Goal: Information Seeking & Learning: Learn about a topic

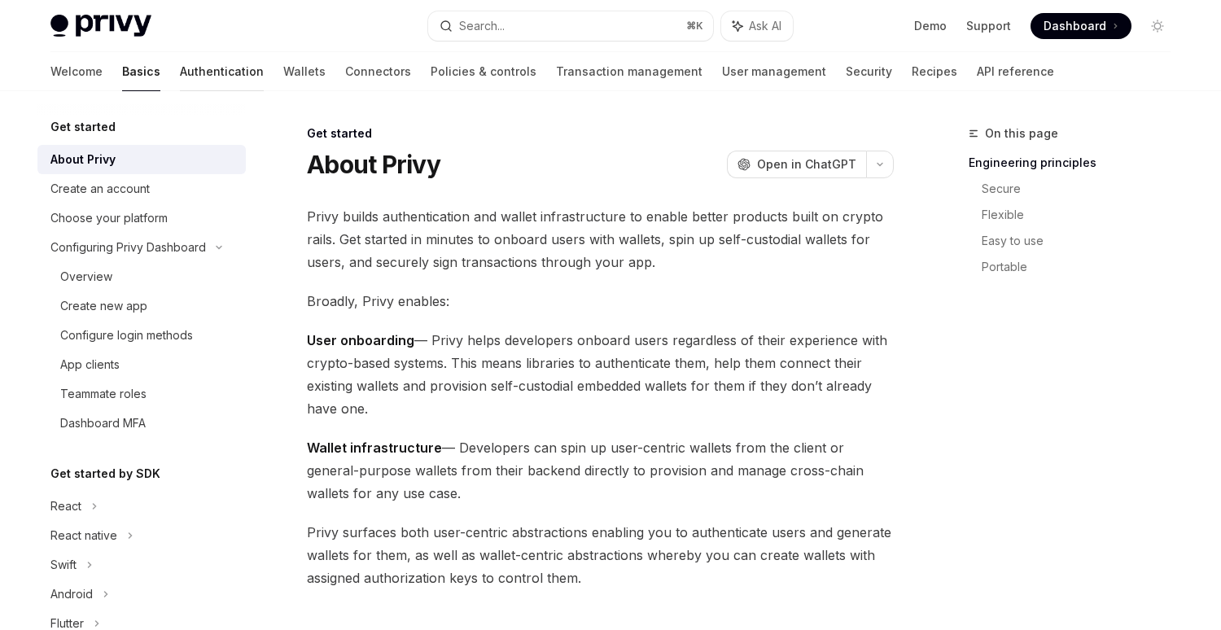
click at [180, 80] on link "Authentication" at bounding box center [222, 71] width 84 height 39
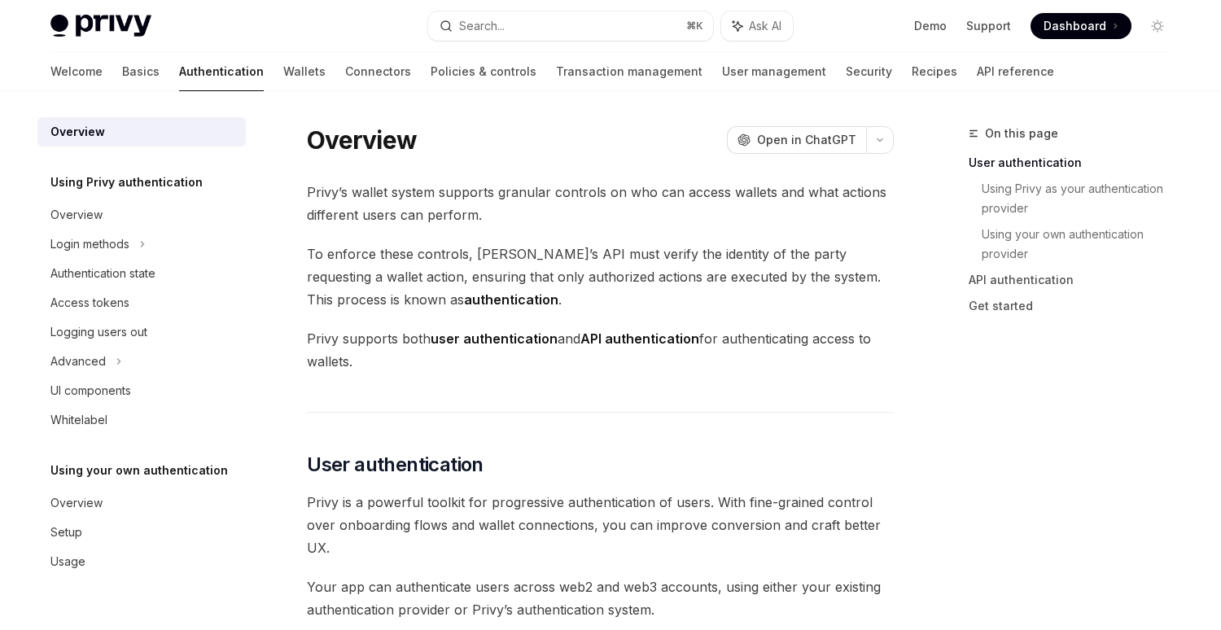
click at [48, 64] on div "Welcome Basics Authentication Wallets Connectors Policies & controls Transactio…" at bounding box center [610, 71] width 1198 height 39
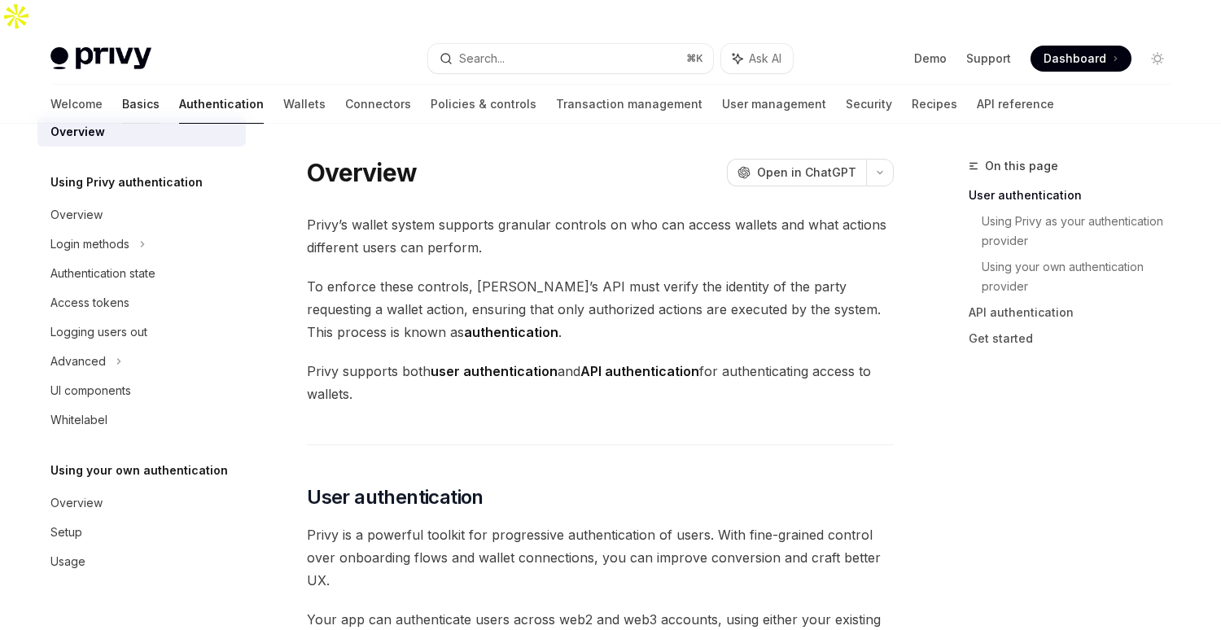
click at [122, 85] on link "Basics" at bounding box center [140, 104] width 37 height 39
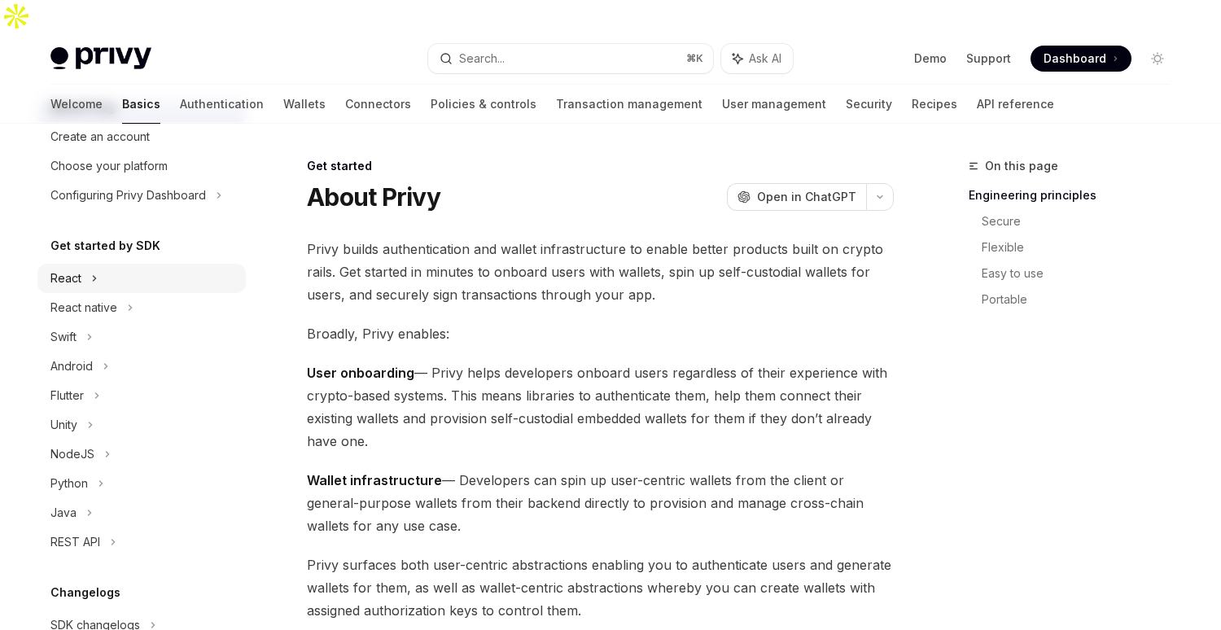
scroll to position [72, 0]
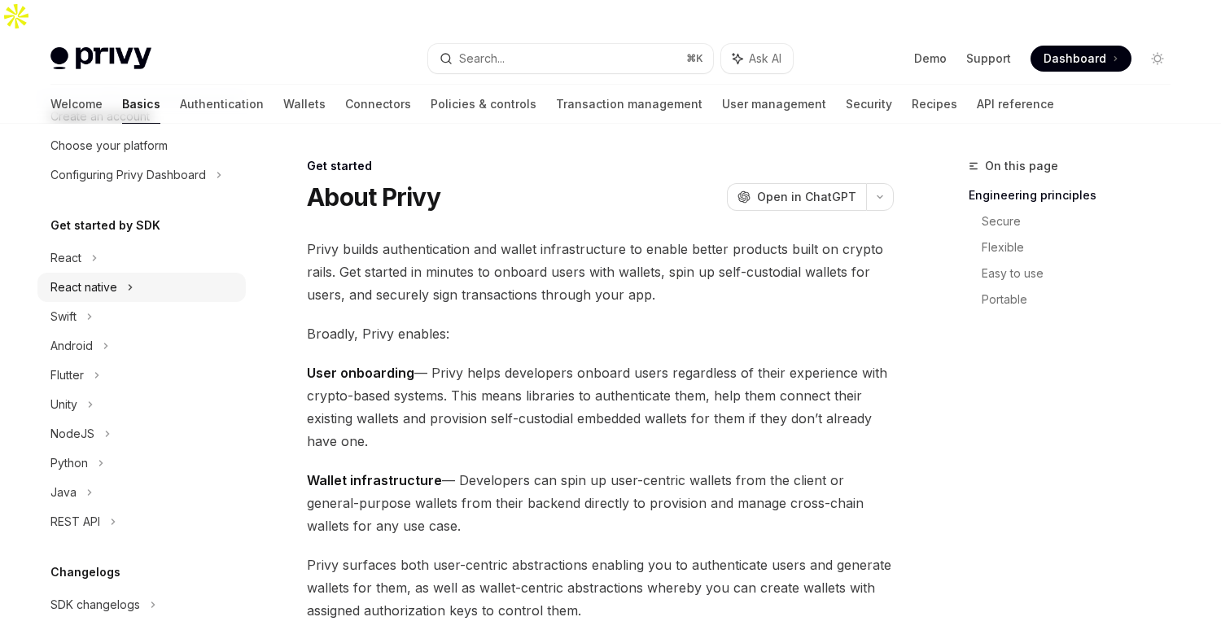
click at [69, 299] on div "React native" at bounding box center [141, 287] width 208 height 29
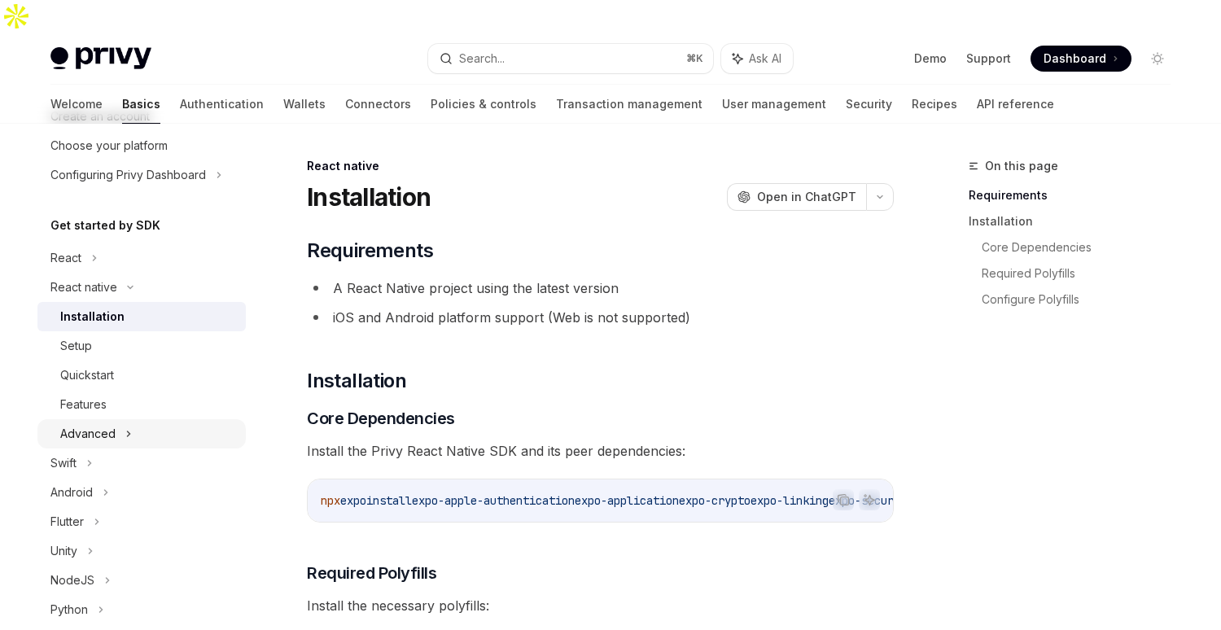
click at [125, 435] on icon at bounding box center [128, 434] width 7 height 20
type textarea "*"
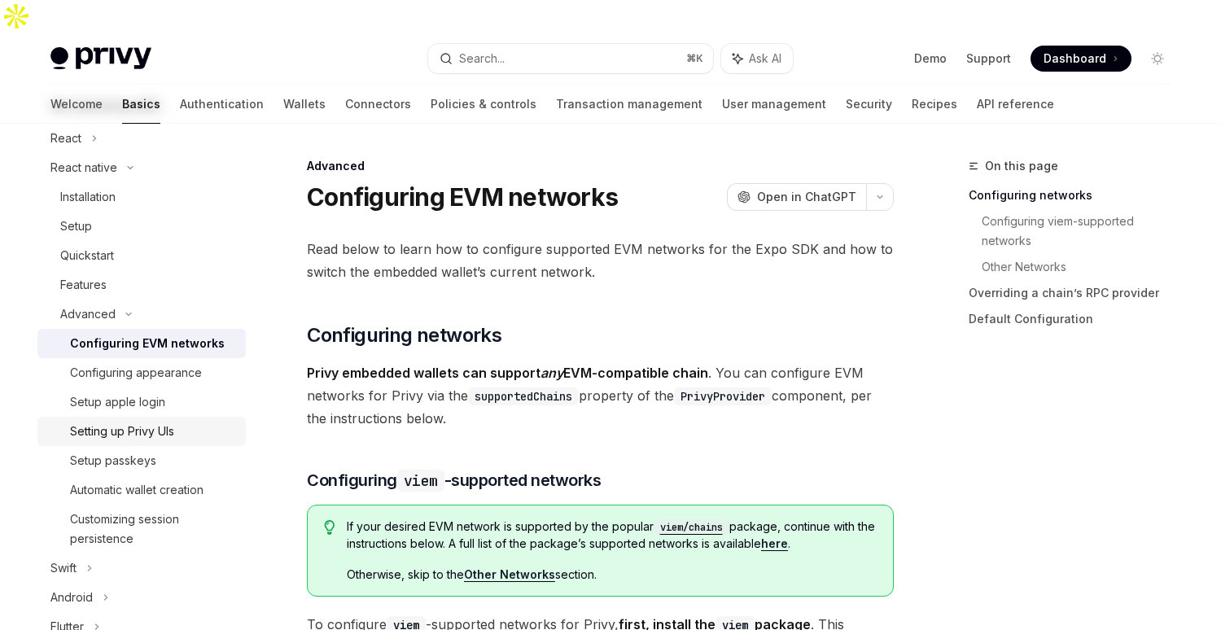
scroll to position [193, 0]
click at [562, 44] on button "Search... ⌘ K" at bounding box center [570, 58] width 285 height 29
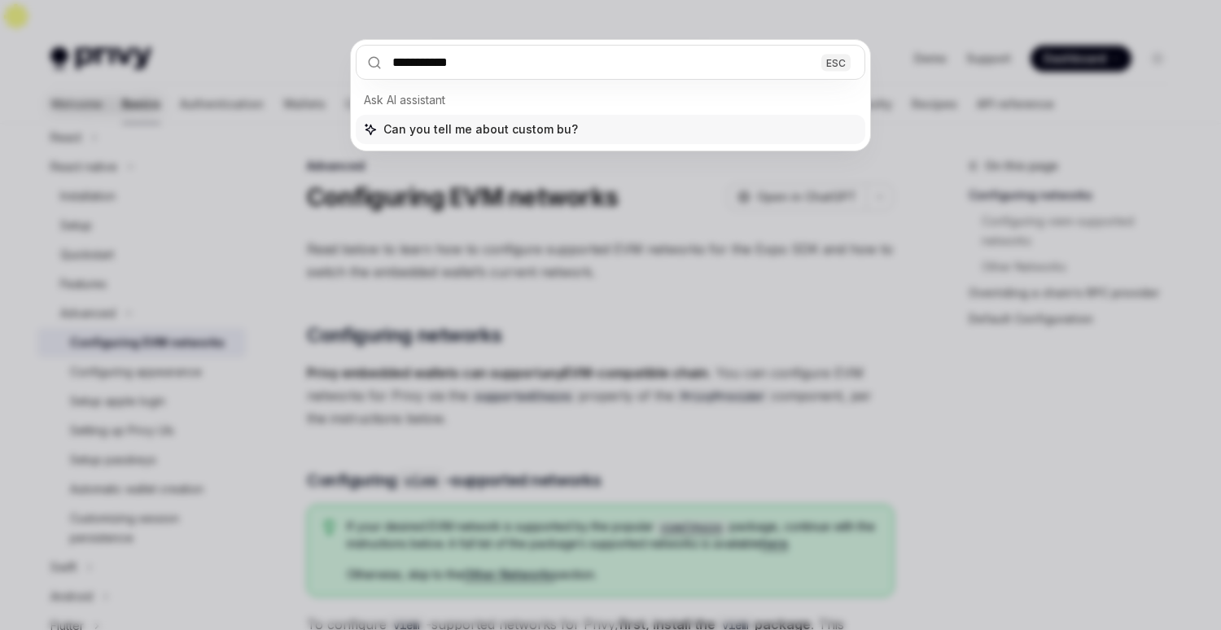
type input "**********"
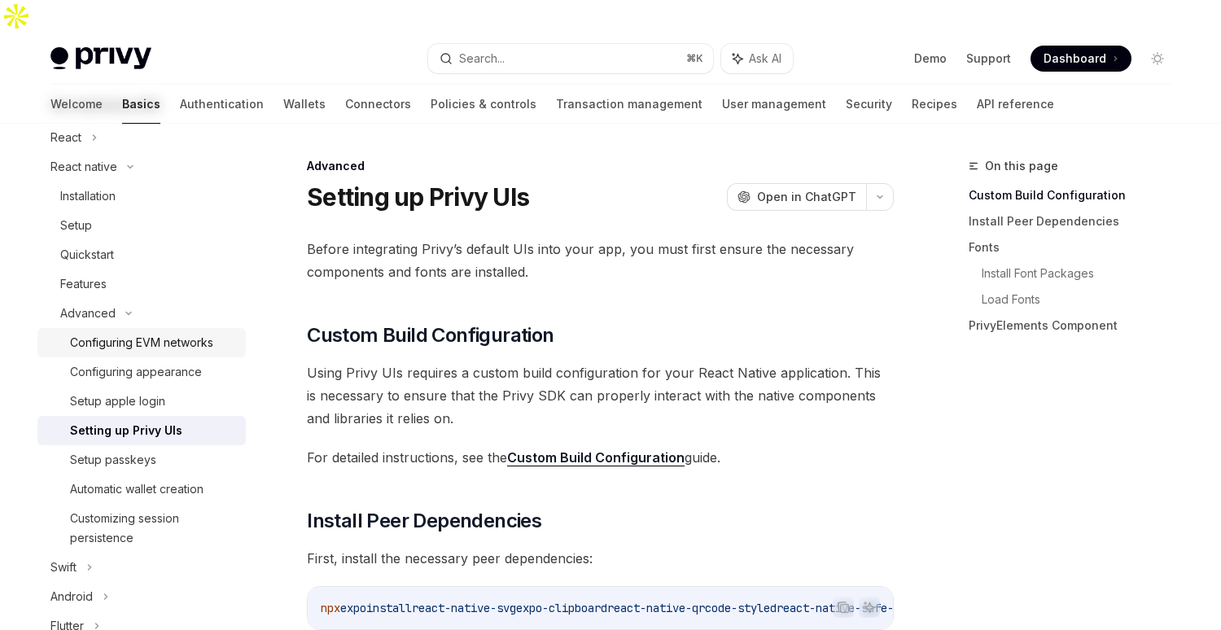
click at [190, 348] on div "Configuring EVM networks" at bounding box center [141, 343] width 143 height 20
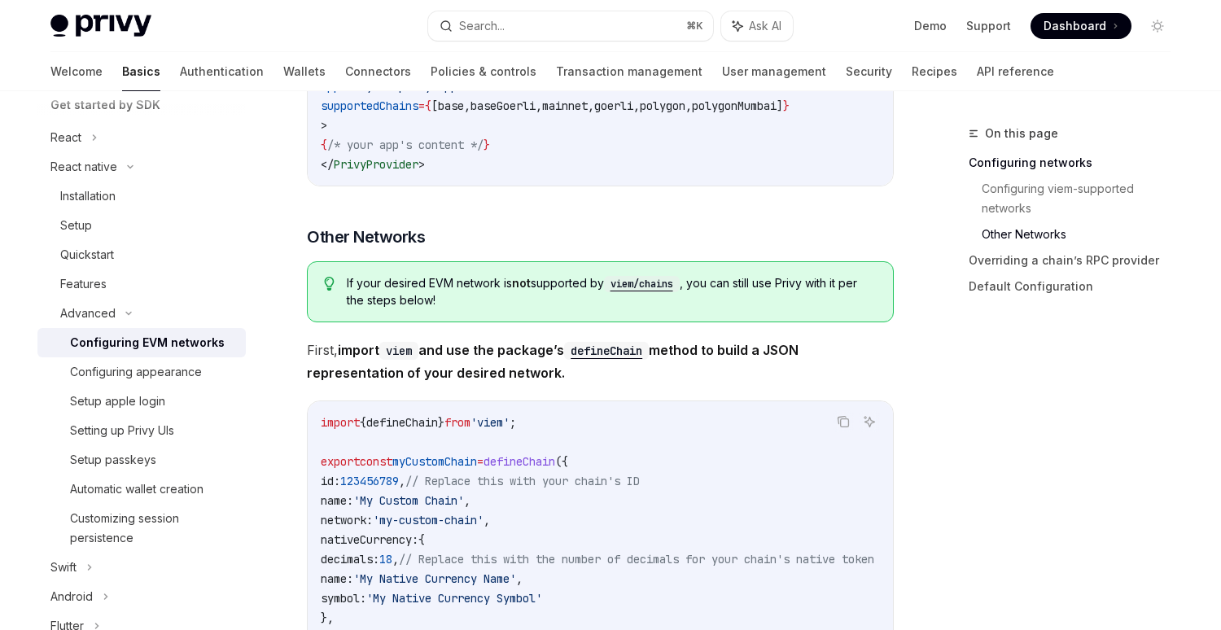
scroll to position [1206, 0]
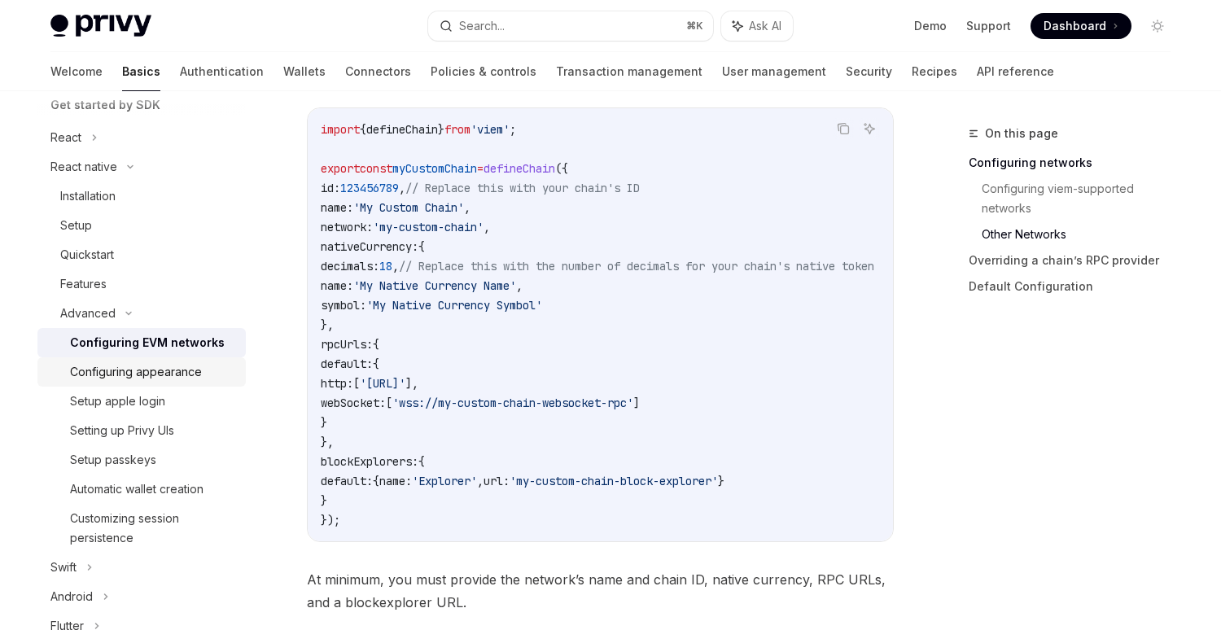
click at [186, 378] on div "Configuring appearance" at bounding box center [136, 372] width 132 height 20
type textarea "*"
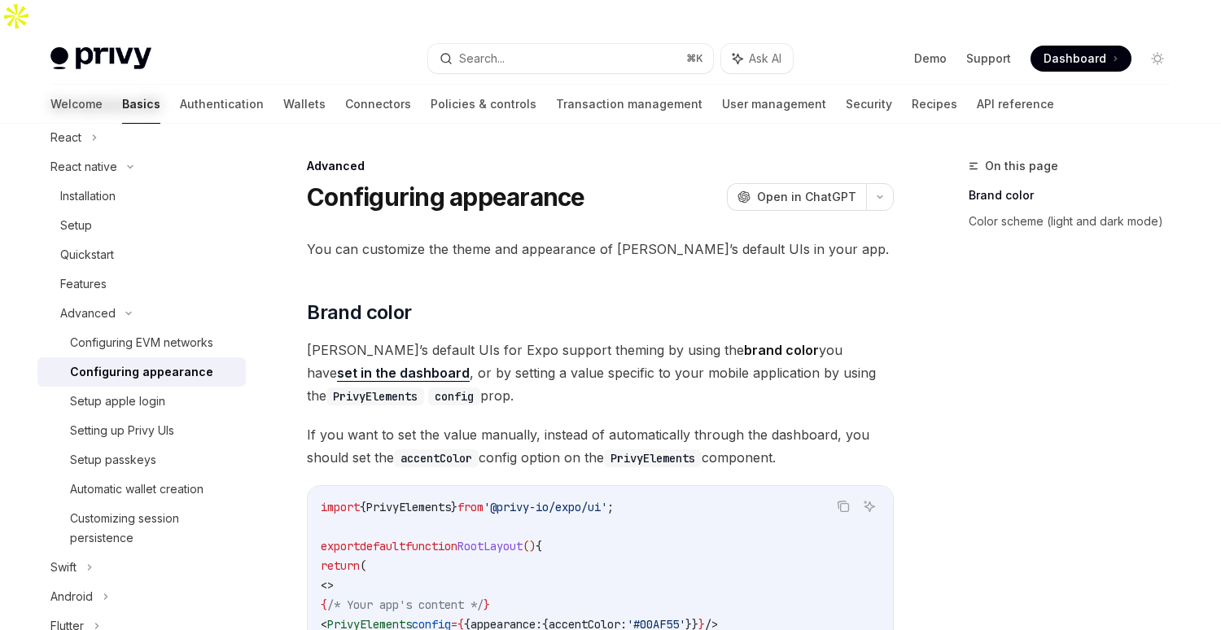
click at [517, 33] on div "Privy Docs home page Search... ⌘ K Ask AI Demo Support Dashboard Dashboard Sear…" at bounding box center [610, 59] width 1120 height 52
click at [509, 44] on button "Search... ⌘ K" at bounding box center [570, 58] width 285 height 29
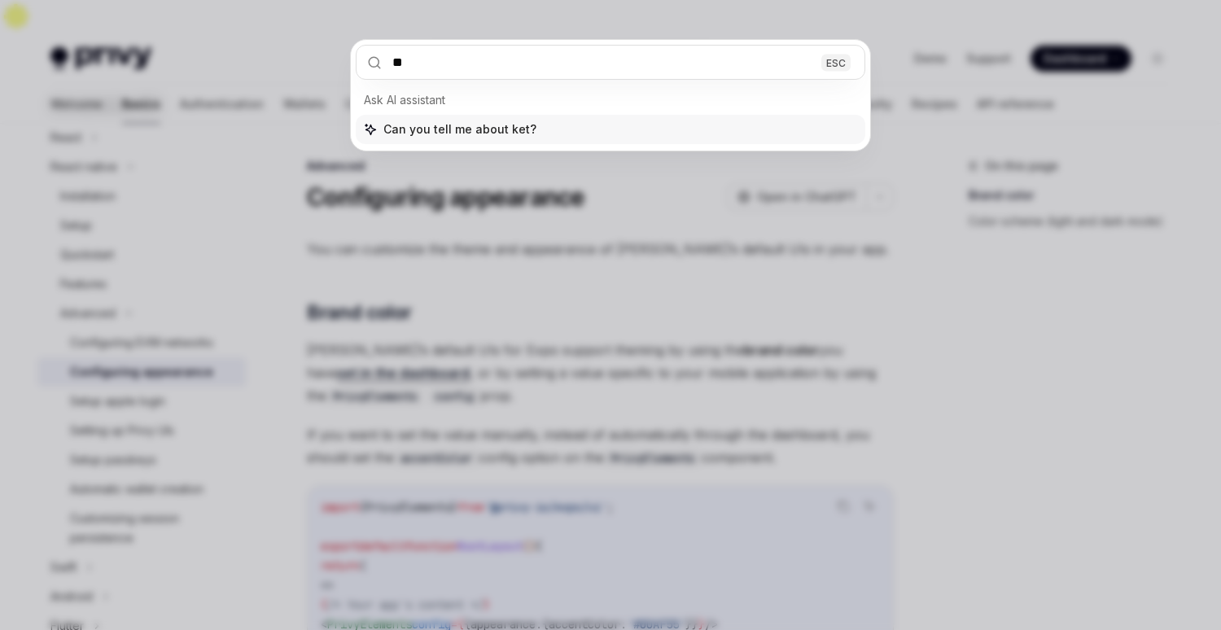
type input "*"
type input "**********"
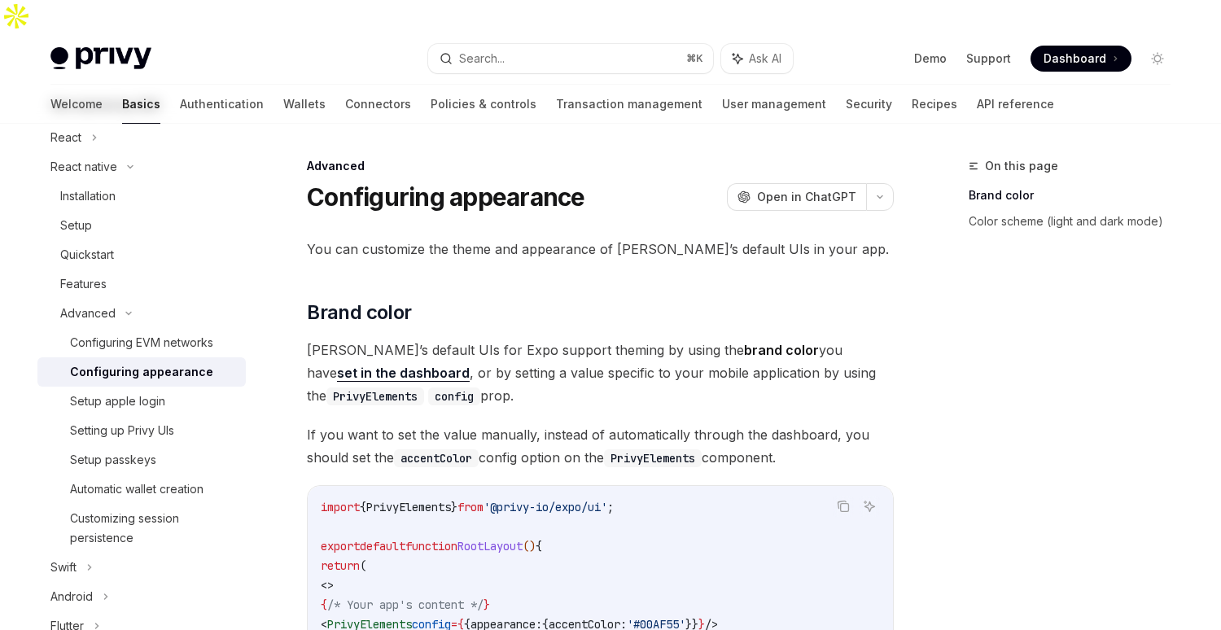
type textarea "*"
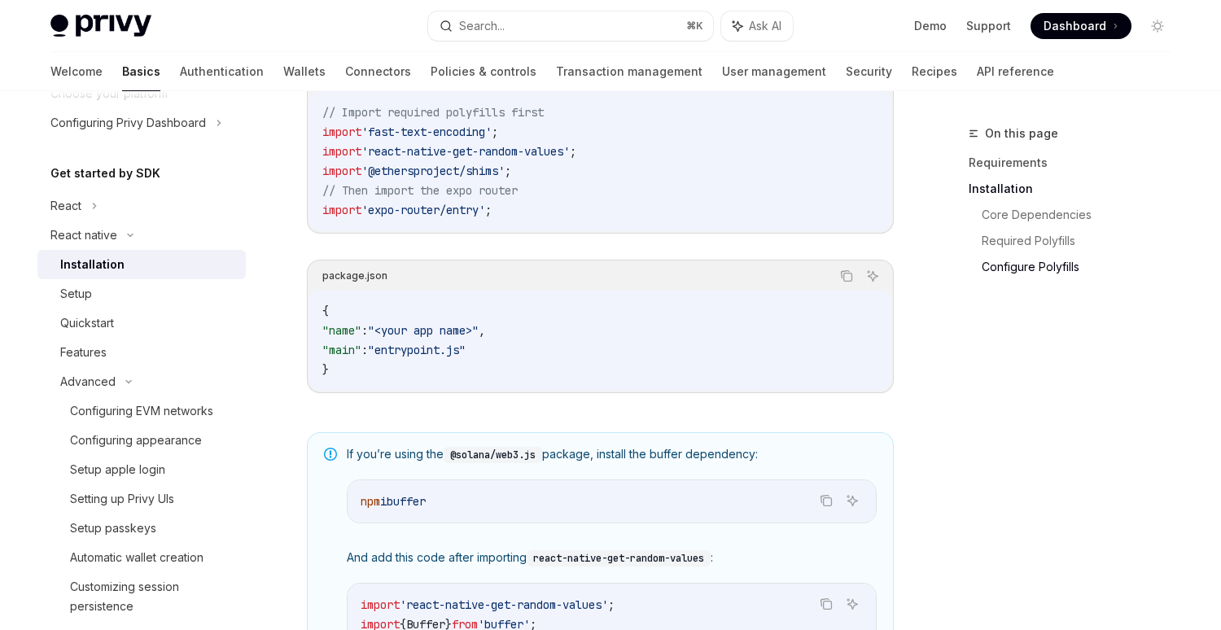
scroll to position [1125, 0]
